Goal: Find specific page/section: Find specific page/section

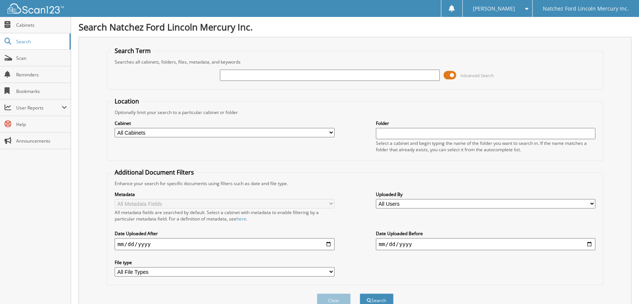
click at [314, 76] on input "text" at bounding box center [330, 75] width 220 height 11
type input "clayton"
click at [470, 200] on select "All Users Aaron Day Adam Holland Alexander Mecom Allison Balckmon Amanda Breith…" at bounding box center [486, 203] width 220 height 9
select select "46581"
click at [376, 199] on select "All Users Aaron Day Adam Holland Alexander Mecom Allison Balckmon Amanda Breith…" at bounding box center [486, 203] width 220 height 9
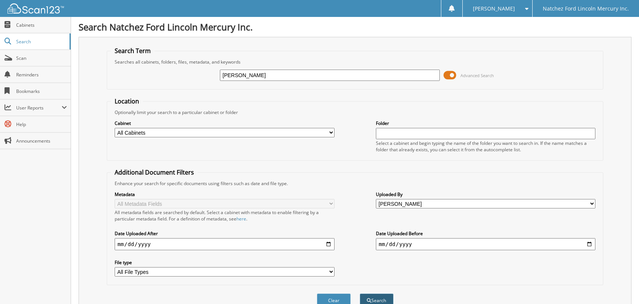
click at [378, 297] on button "Search" at bounding box center [377, 300] width 34 height 14
click at [23, 22] on span "Cabinets" at bounding box center [41, 25] width 51 height 6
click at [304, 77] on input "text" at bounding box center [330, 75] width 220 height 11
type input "walker"
click at [423, 202] on select "All Users Aaron Day Adam Holland Alexander Mecom Allison Balckmon Amanda Breith…" at bounding box center [486, 203] width 220 height 9
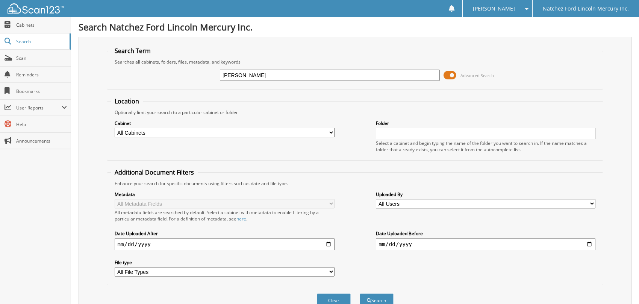
select select "46581"
click at [376, 199] on select "All Users Aaron Day Adam Holland Alexander Mecom Allison Balckmon Amanda Breith…" at bounding box center [486, 203] width 220 height 9
click at [379, 293] on button "Search" at bounding box center [377, 300] width 34 height 14
click at [342, 293] on button "Clear" at bounding box center [334, 300] width 34 height 14
select select
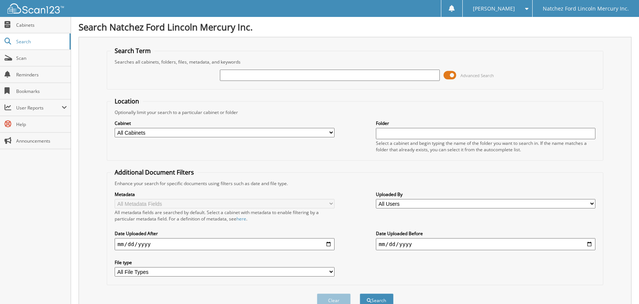
click at [282, 77] on input "text" at bounding box center [330, 75] width 220 height 11
type input "[GEOGRAPHIC_DATA]"
click at [360, 293] on button "Search" at bounding box center [377, 300] width 34 height 14
click at [340, 293] on button "Clear" at bounding box center [334, 300] width 34 height 14
click at [29, 27] on span "Cabinets" at bounding box center [41, 25] width 51 height 6
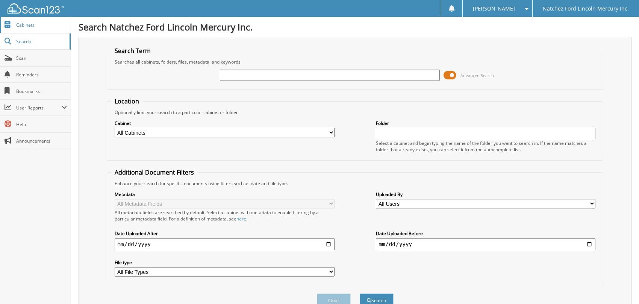
click at [29, 27] on span "Cabinets" at bounding box center [41, 25] width 51 height 6
